Goal: Find specific page/section: Find specific page/section

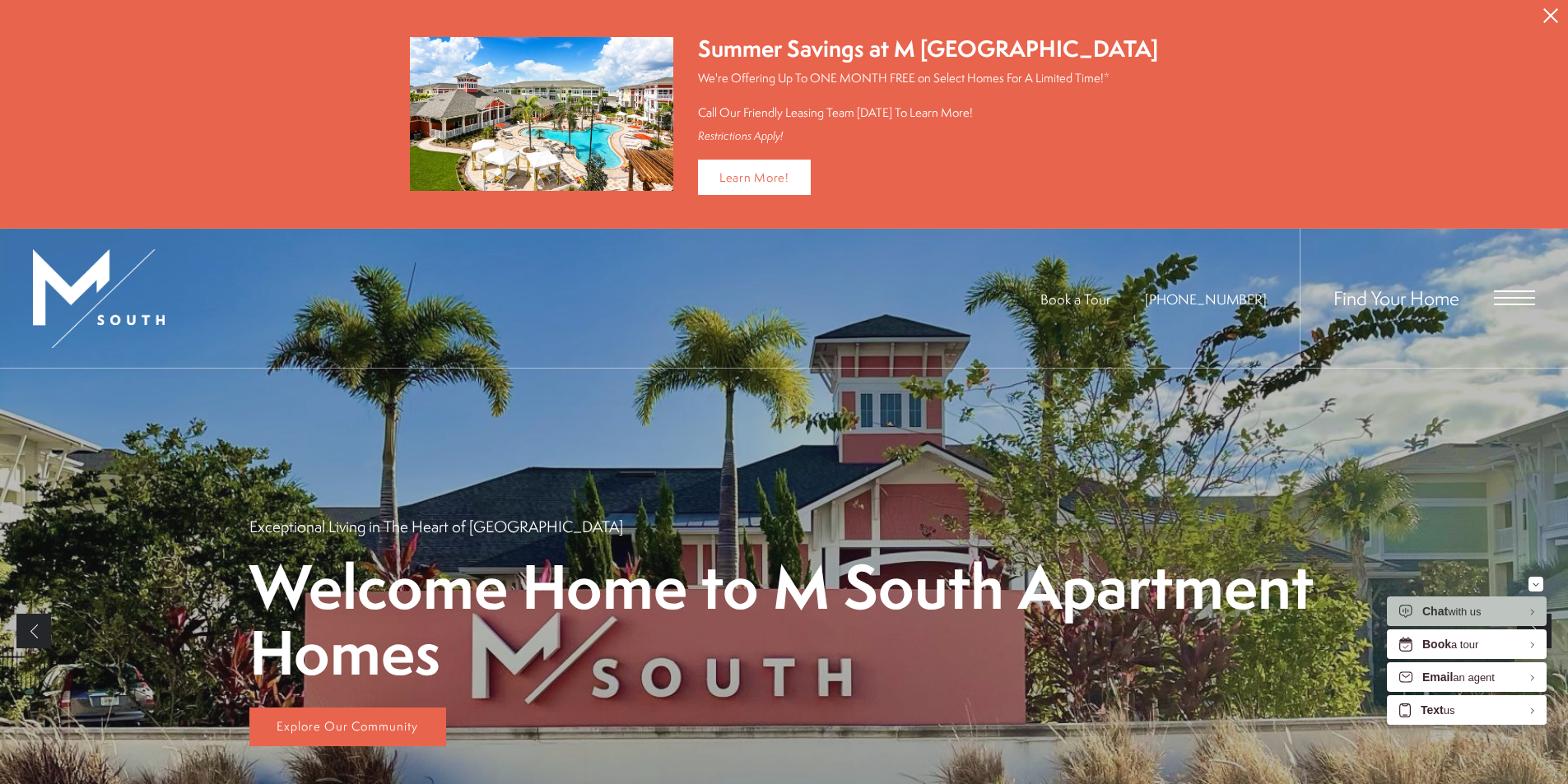
click at [1529, 299] on span "Open Menu" at bounding box center [1514, 297] width 41 height 14
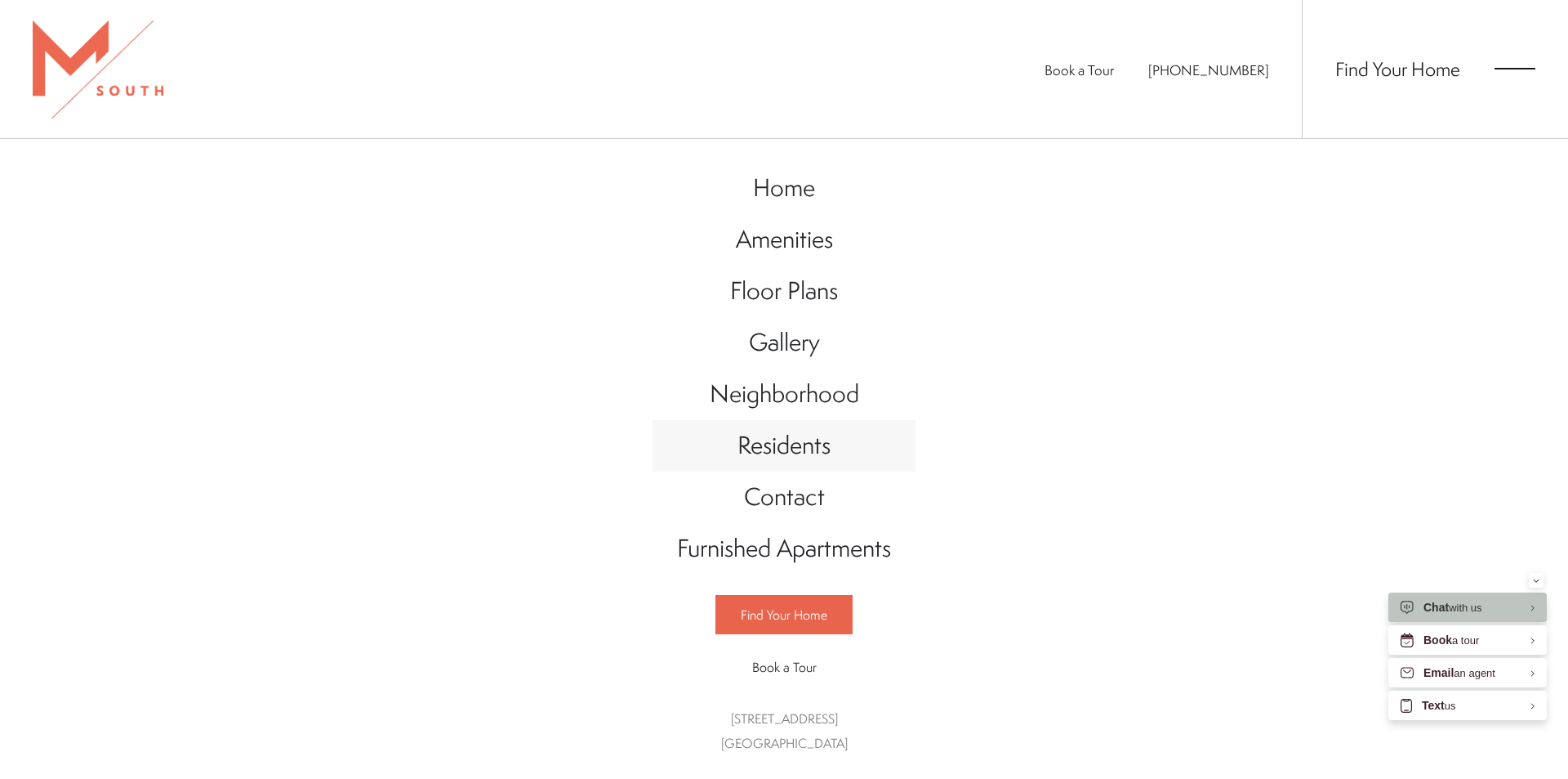
click at [784, 457] on span "Residents" at bounding box center [784, 445] width 93 height 34
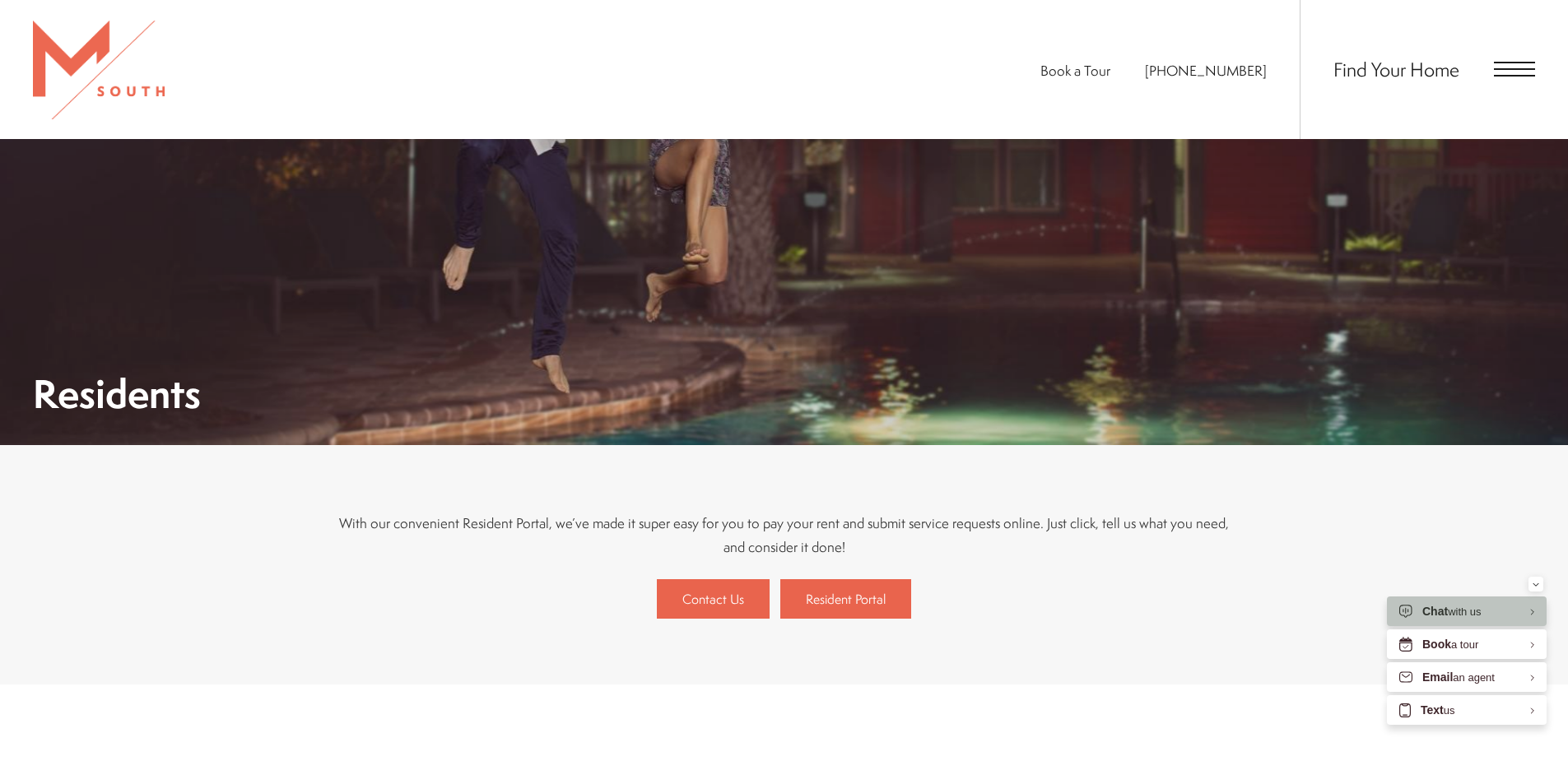
scroll to position [220, 0]
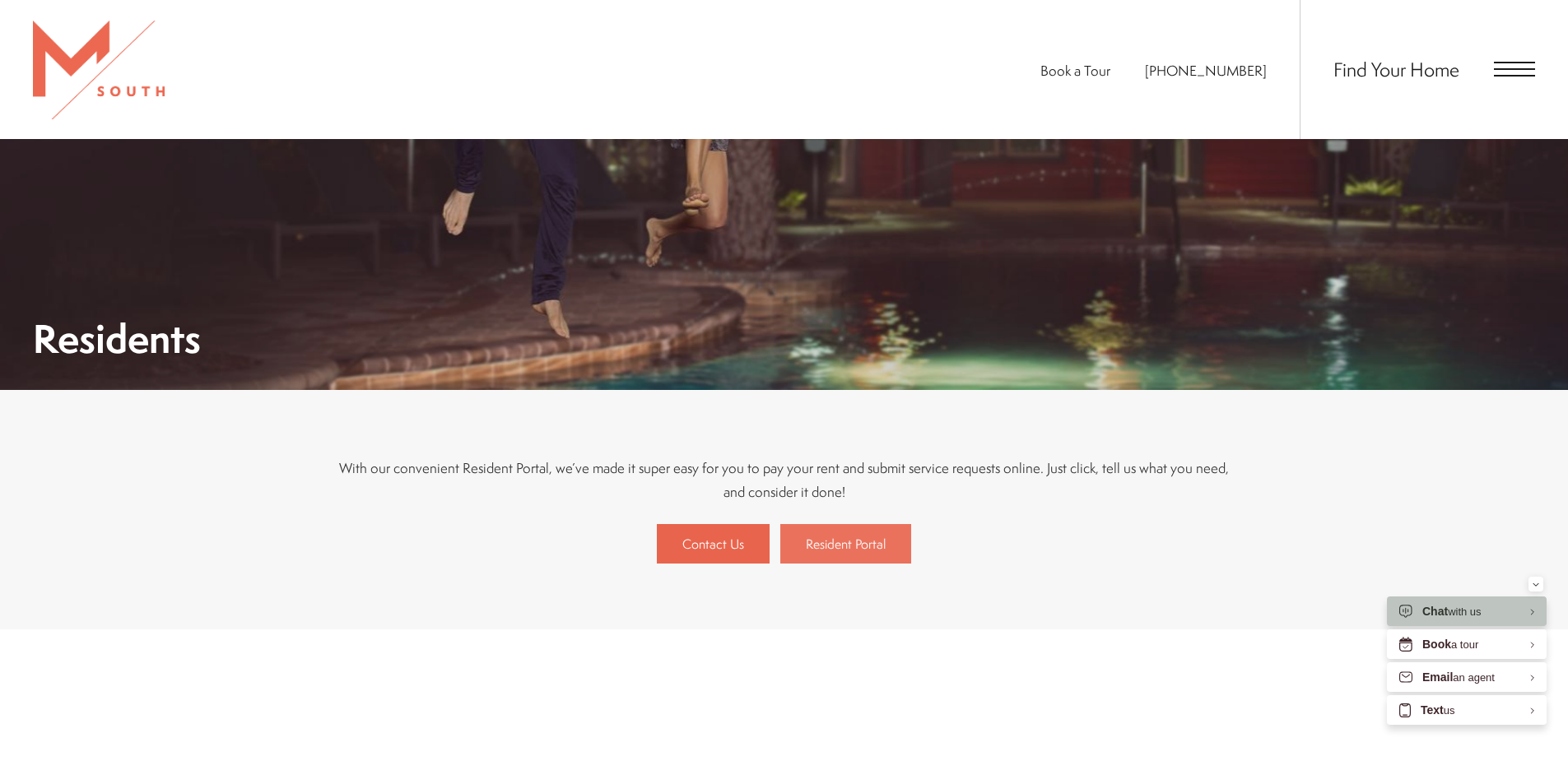
click at [831, 547] on span "Resident Portal" at bounding box center [846, 543] width 80 height 18
click at [850, 555] on link "Resident Portal" at bounding box center [846, 544] width 131 height 39
